Goal: Information Seeking & Learning: Compare options

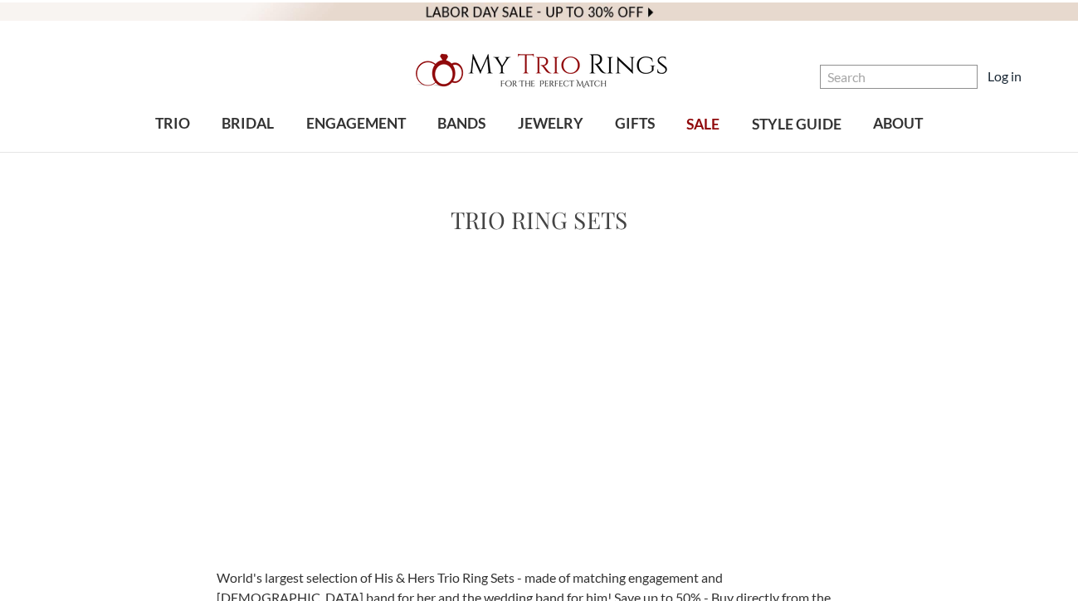
scroll to position [681, 0]
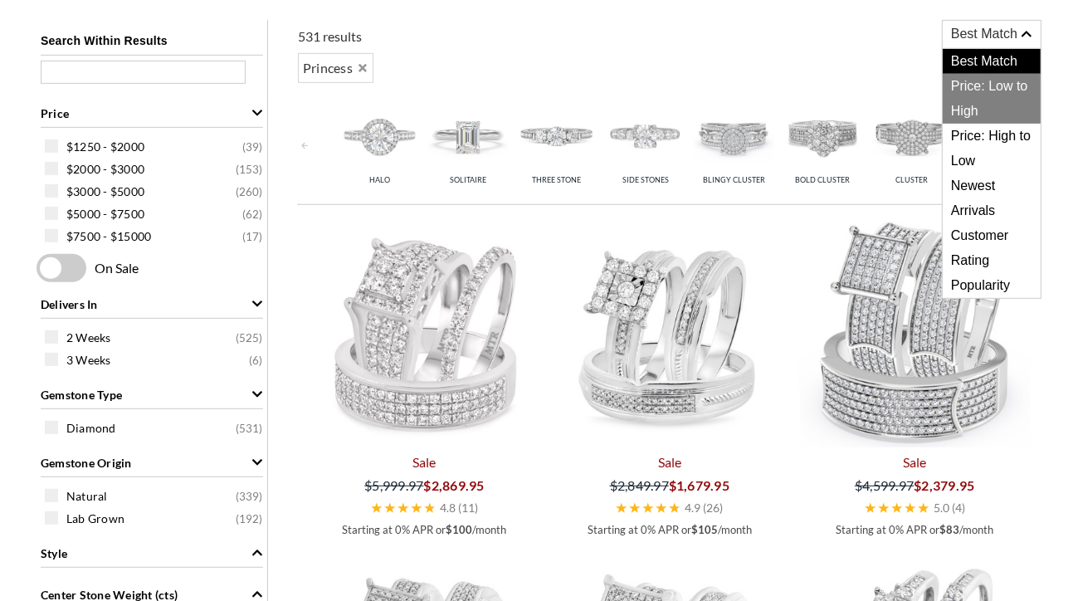
click at [1020, 82] on span "Price: Low to High" at bounding box center [992, 99] width 98 height 50
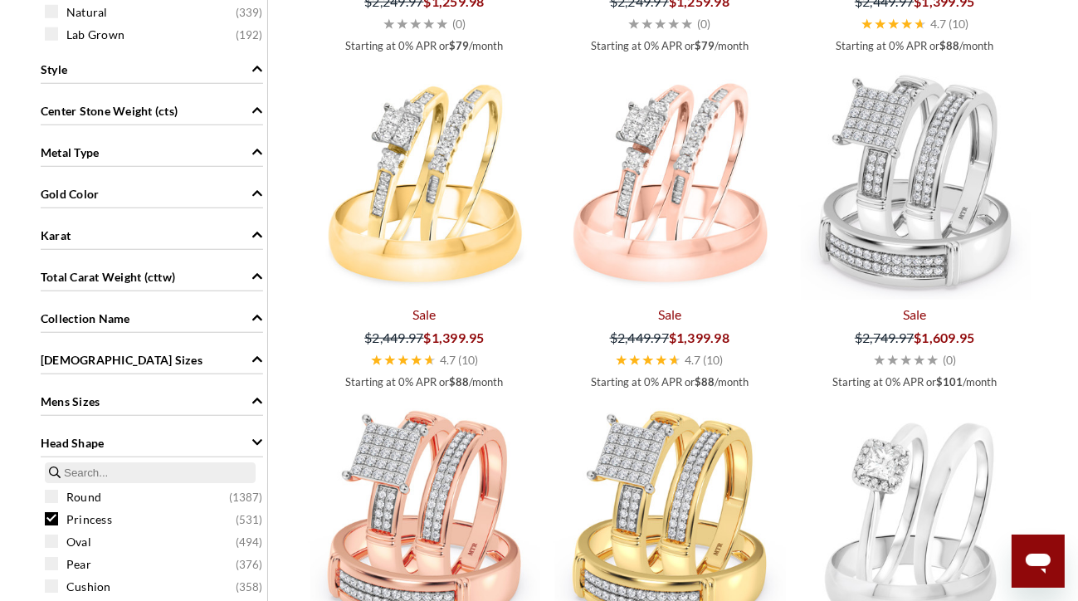
scroll to position [1086, 0]
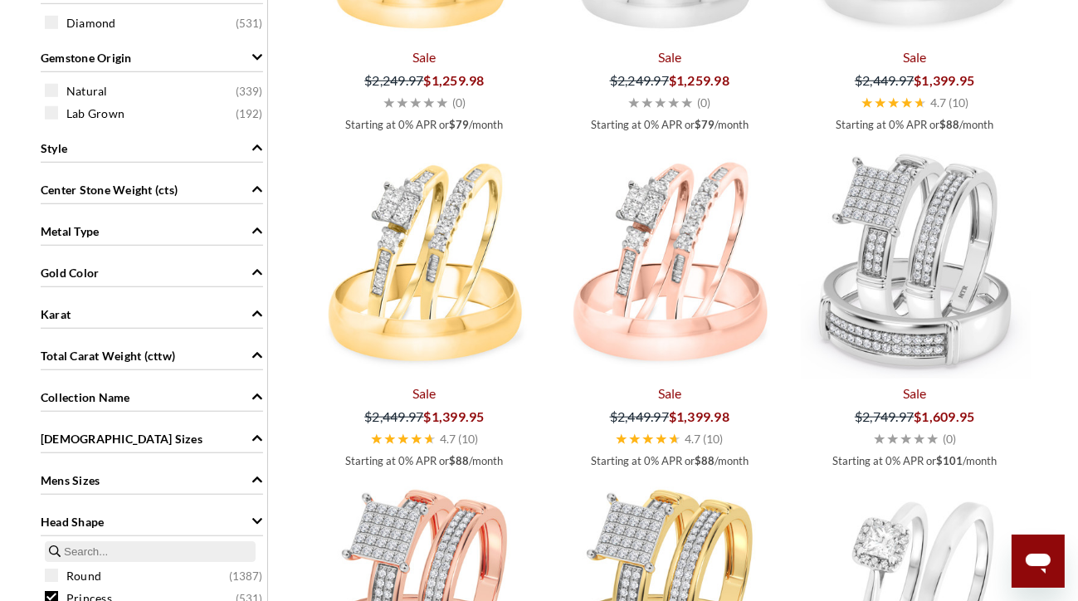
click at [252, 228] on icon "Metal Type" at bounding box center [258, 231] width 12 height 12
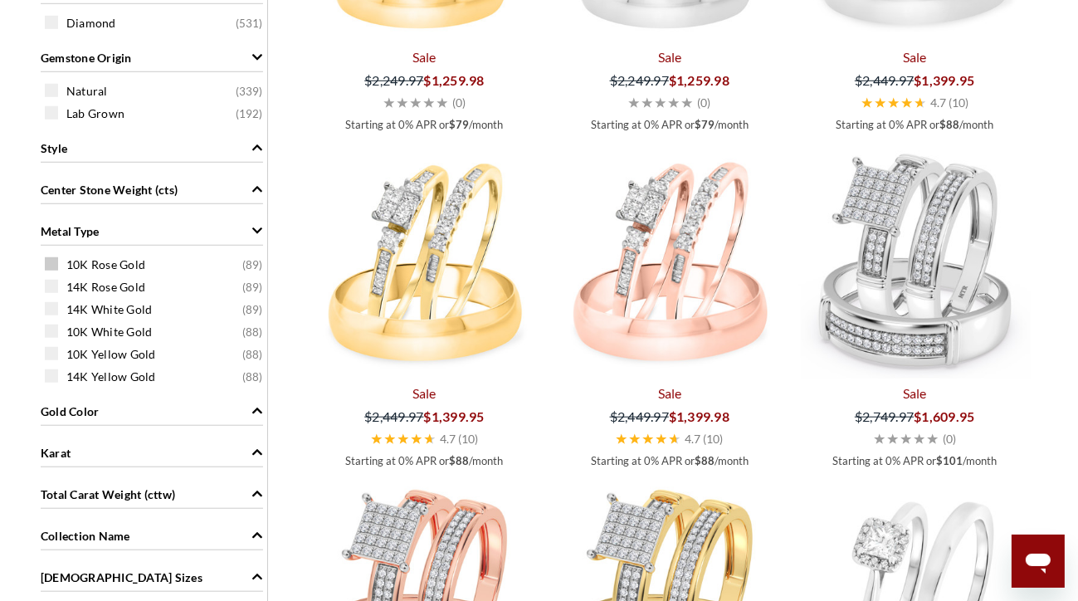
click at [53, 258] on span at bounding box center [51, 263] width 13 height 13
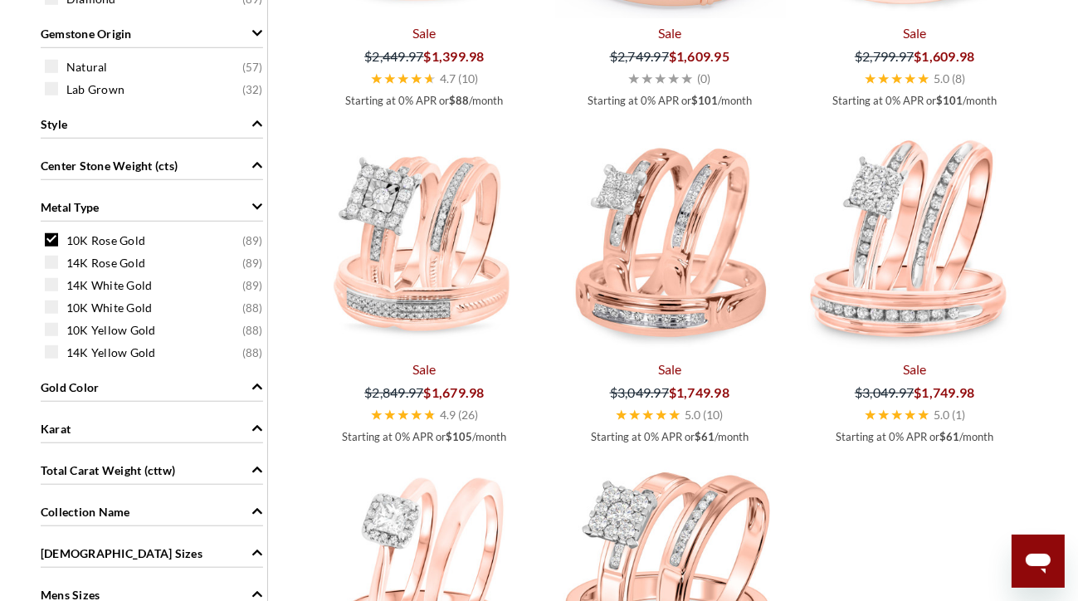
scroll to position [1117, 0]
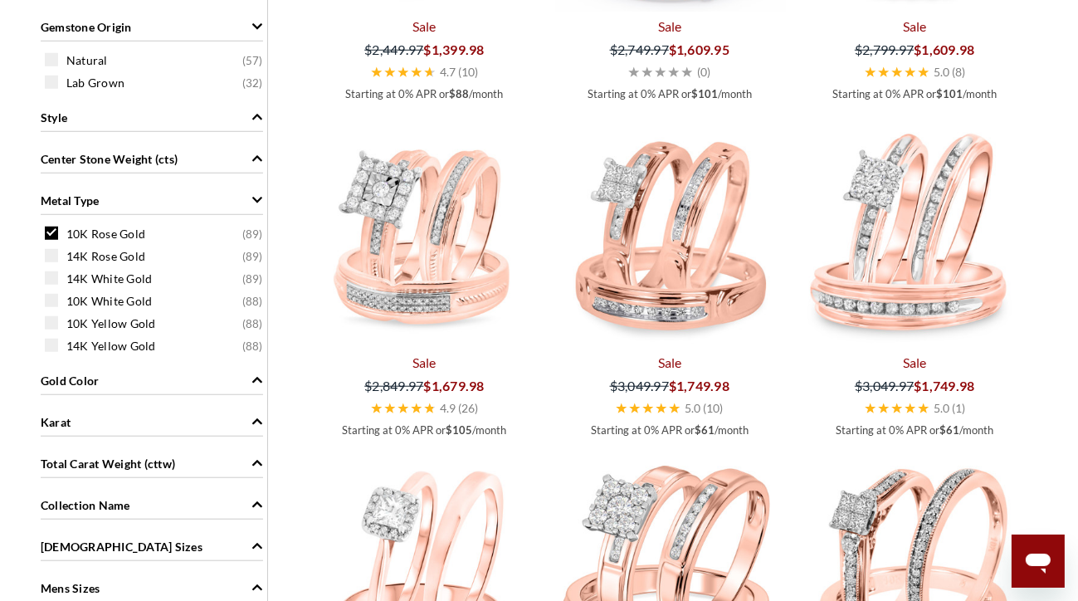
click at [50, 232] on span at bounding box center [51, 233] width 13 height 13
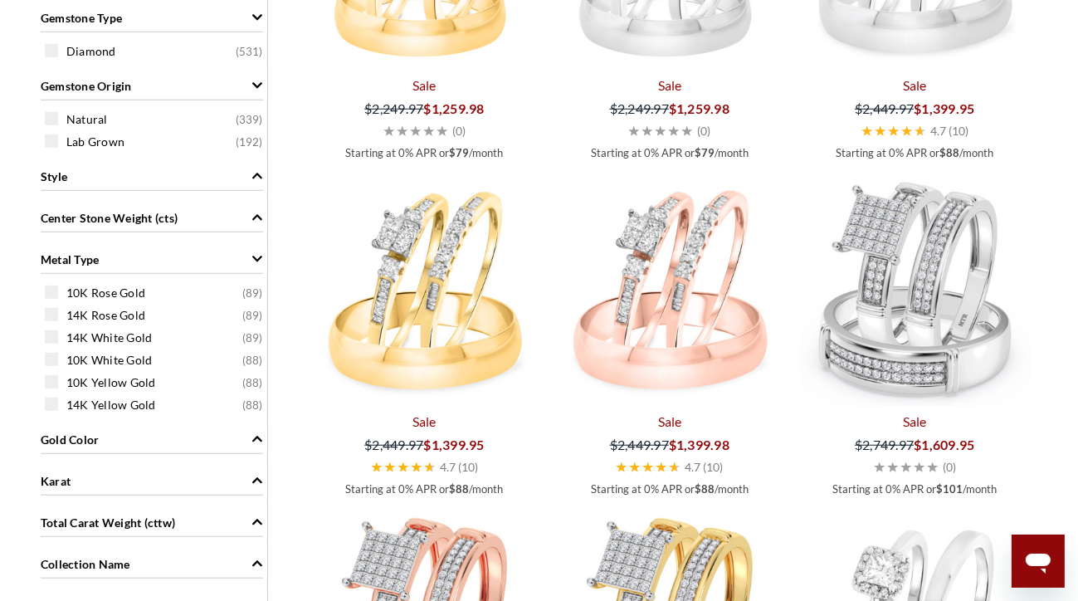
scroll to position [1078, 0]
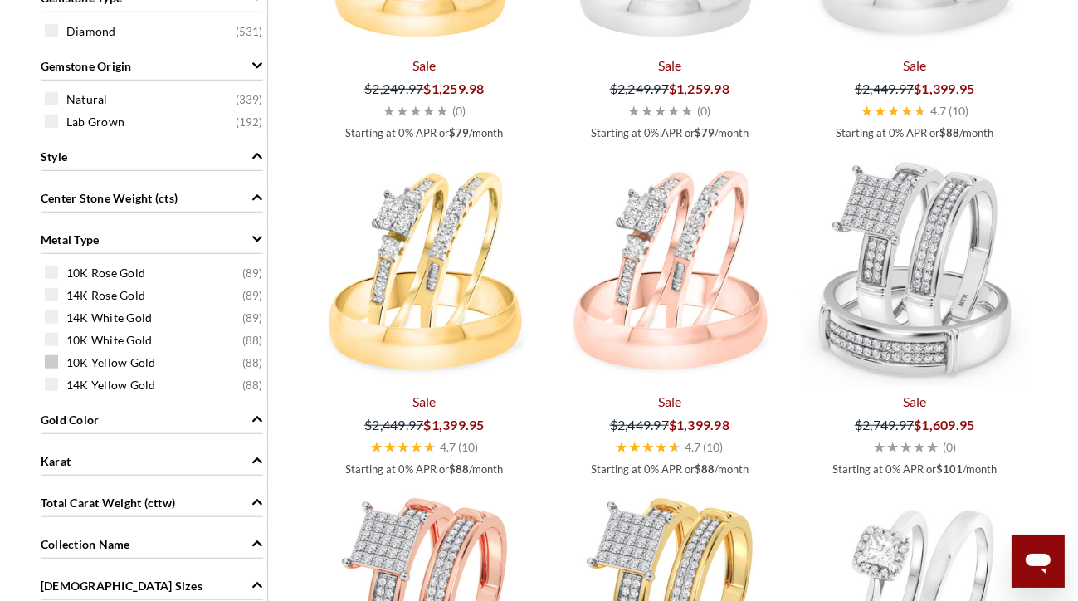
click at [50, 362] on span at bounding box center [51, 361] width 13 height 13
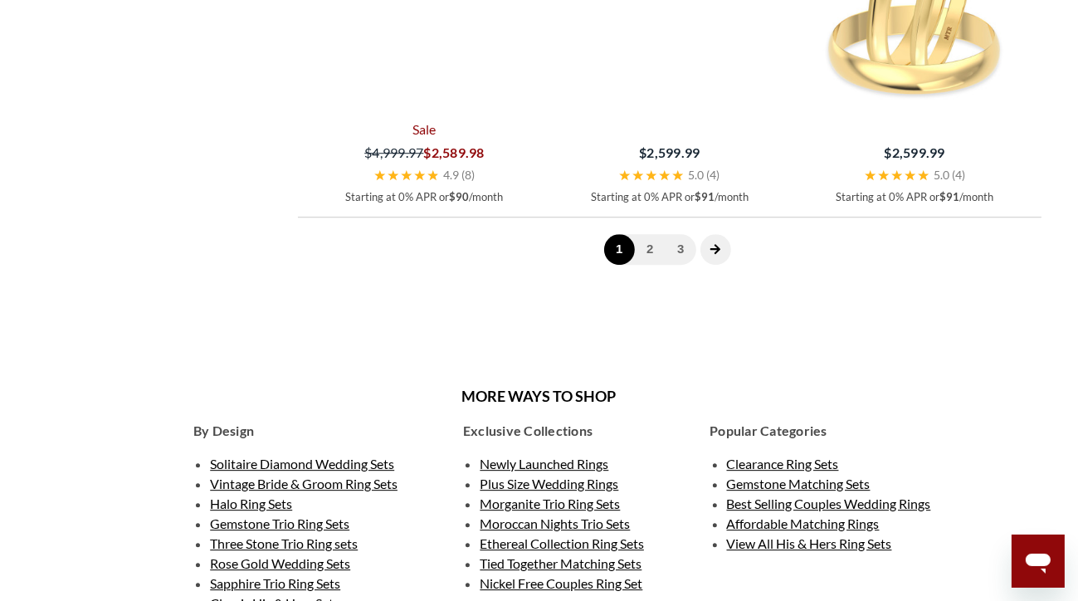
scroll to position [4058, 0]
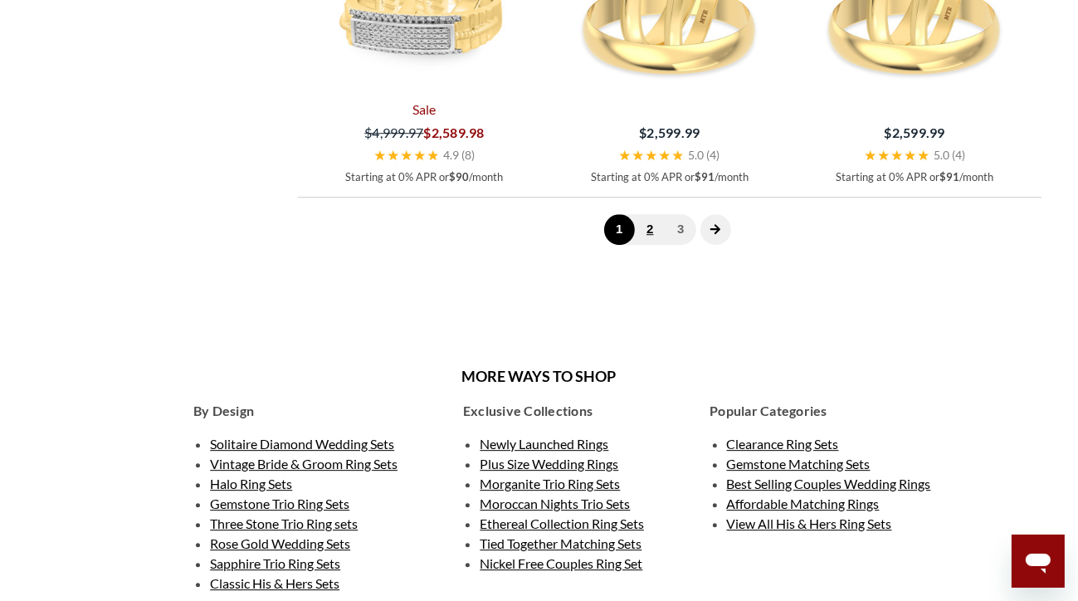
click at [635, 245] on link "2" at bounding box center [650, 229] width 31 height 31
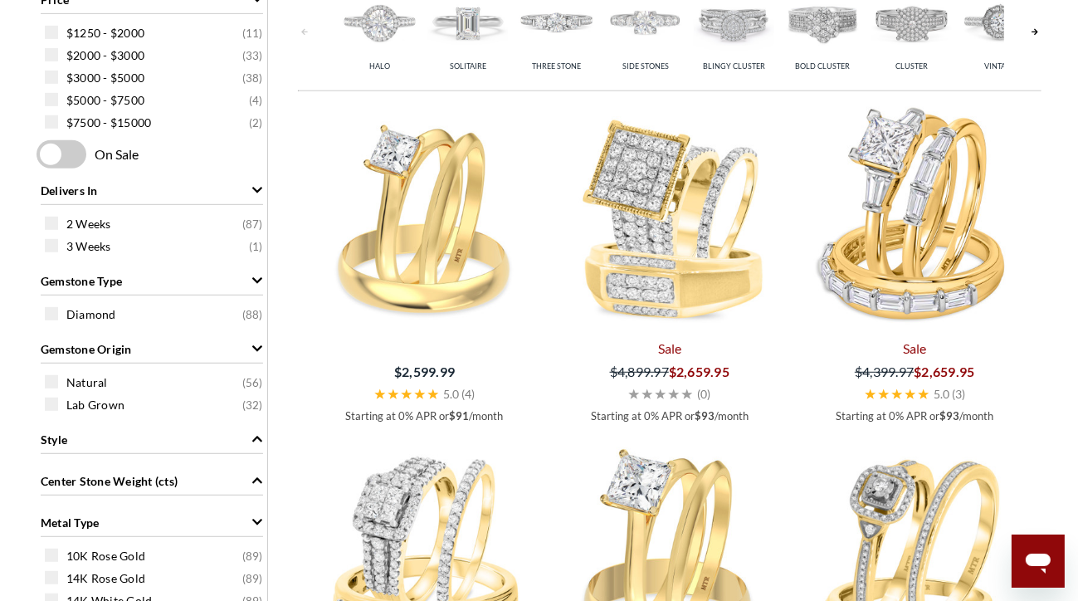
scroll to position [801, 0]
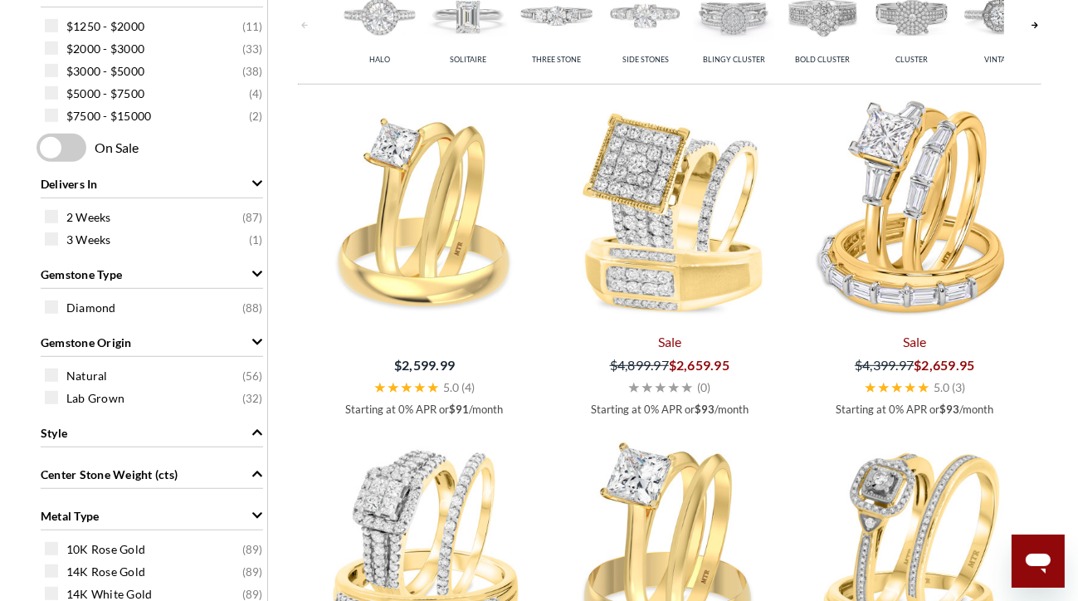
click at [1034, 31] on link at bounding box center [1035, 25] width 13 height 109
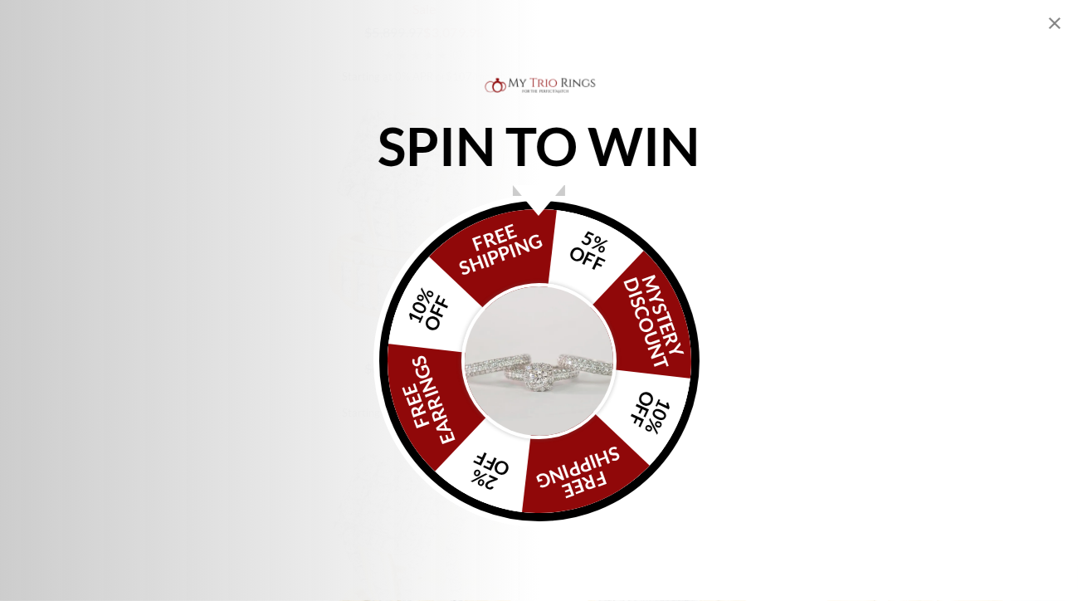
scroll to position [2801, 0]
click at [1057, 17] on icon "Close popup" at bounding box center [1055, 23] width 20 height 20
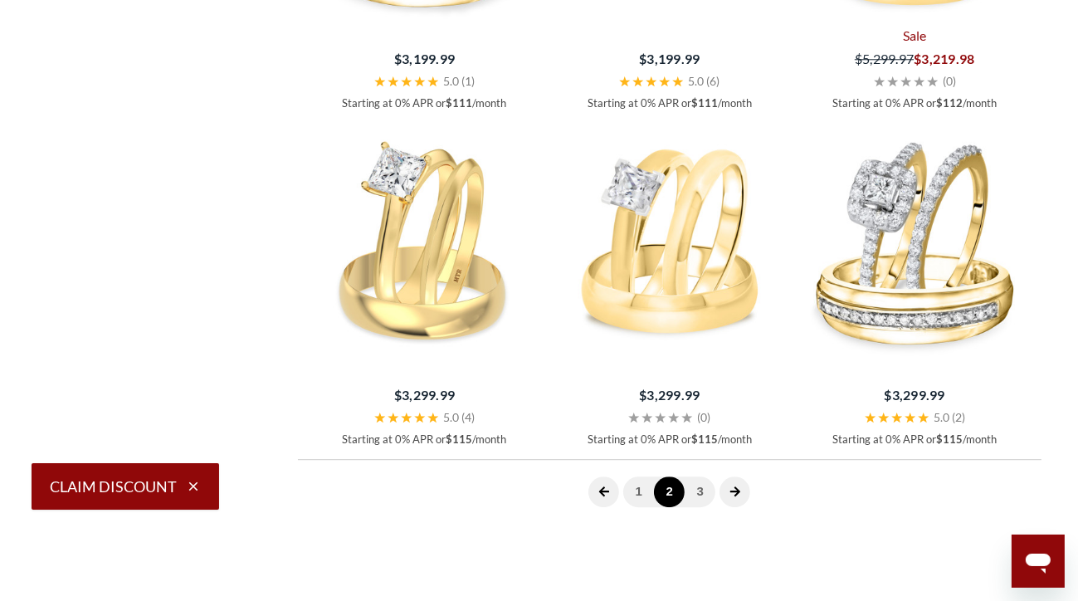
scroll to position [4027, 0]
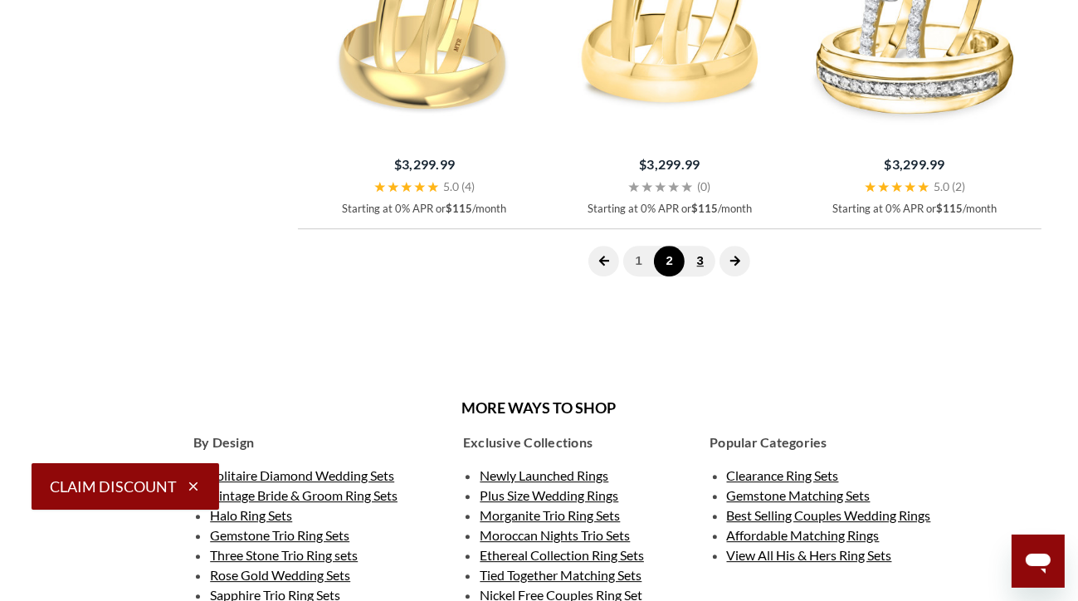
click at [685, 276] on link "3" at bounding box center [700, 261] width 31 height 31
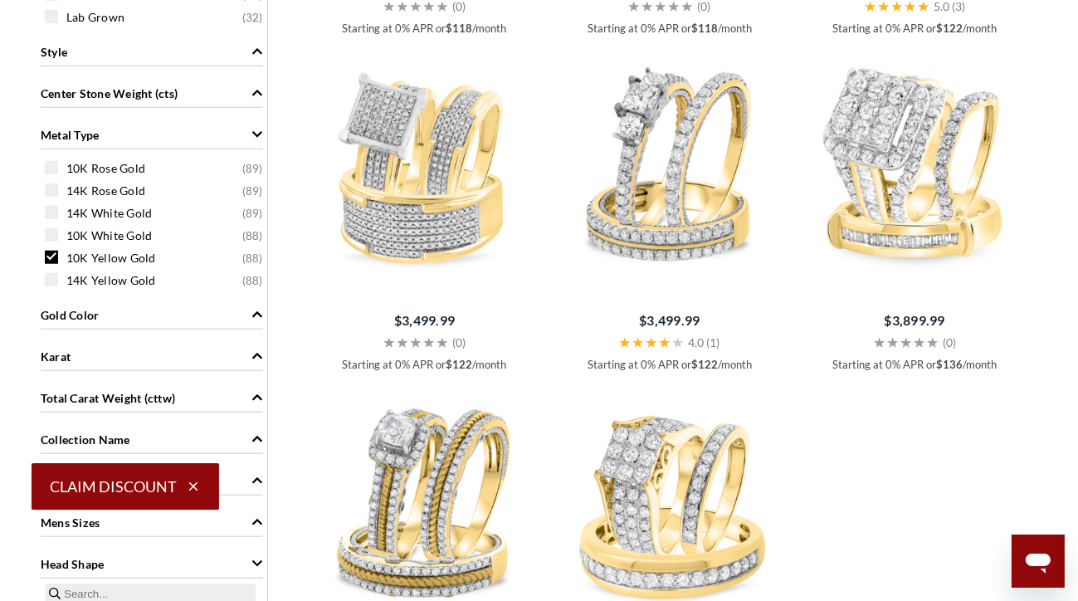
scroll to position [1169, 0]
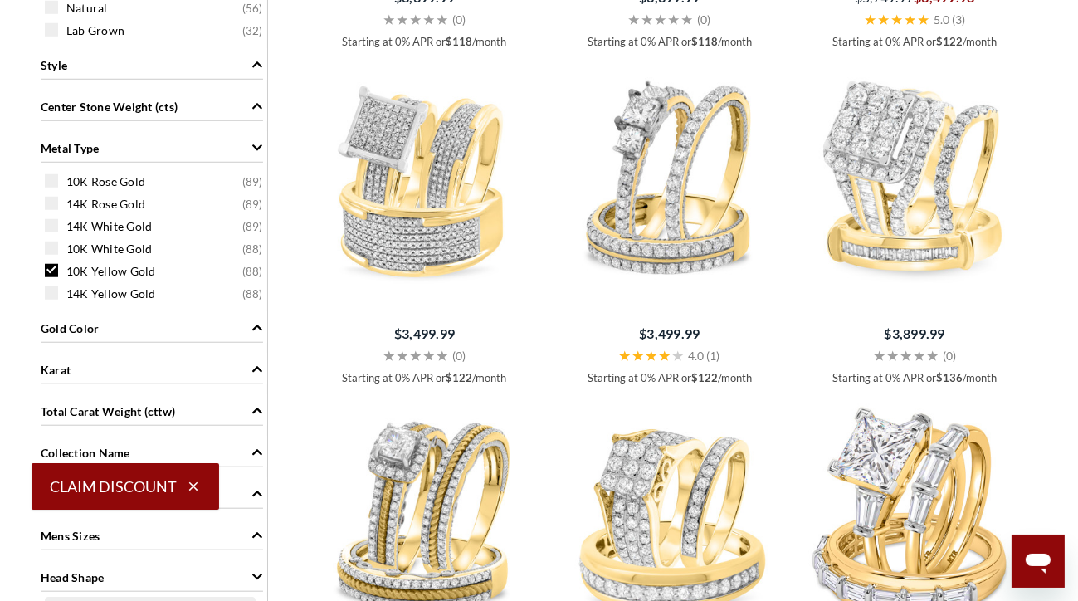
click at [48, 268] on span at bounding box center [51, 270] width 13 height 13
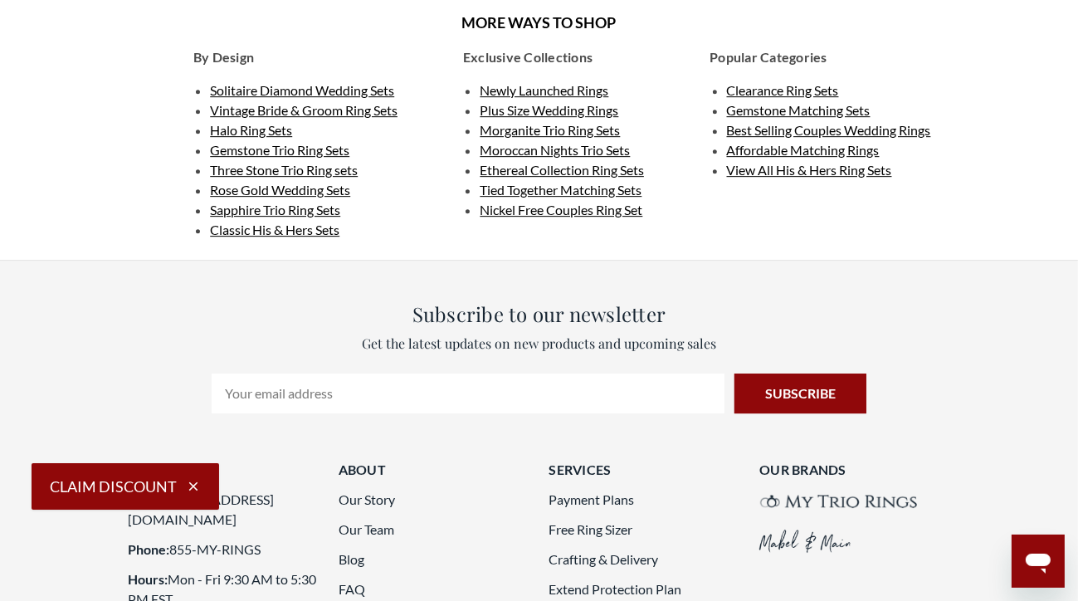
scroll to position [4425, 0]
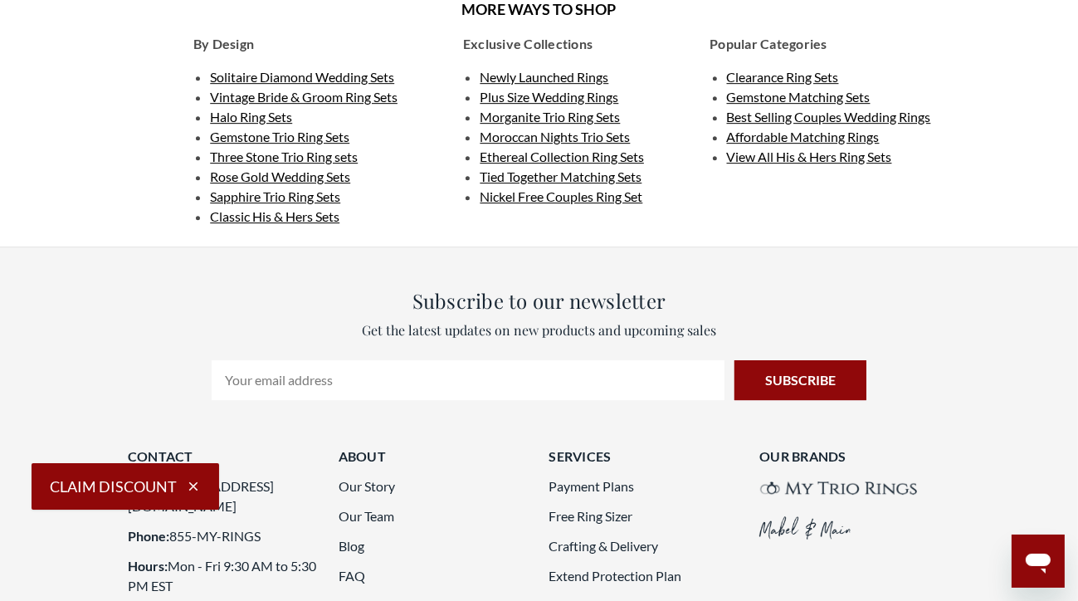
click at [607, 105] on span "Plus Size Wedding Rings" at bounding box center [549, 97] width 139 height 16
